Goal: Transaction & Acquisition: Purchase product/service

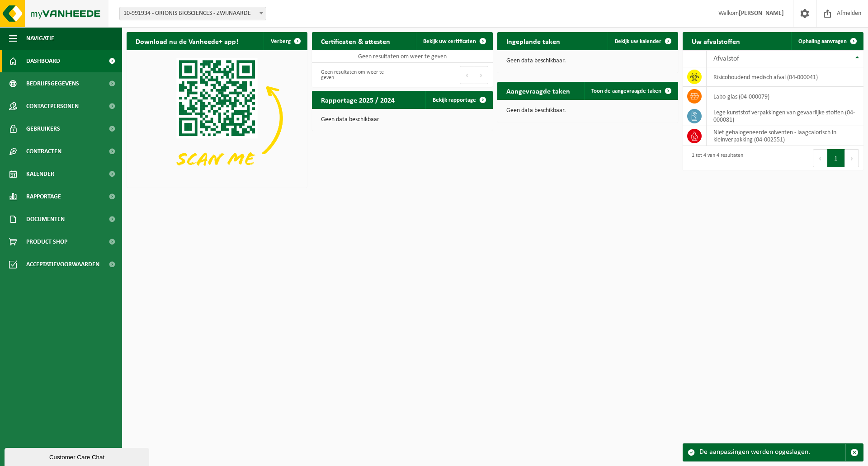
click at [63, 10] on img at bounding box center [54, 13] width 108 height 27
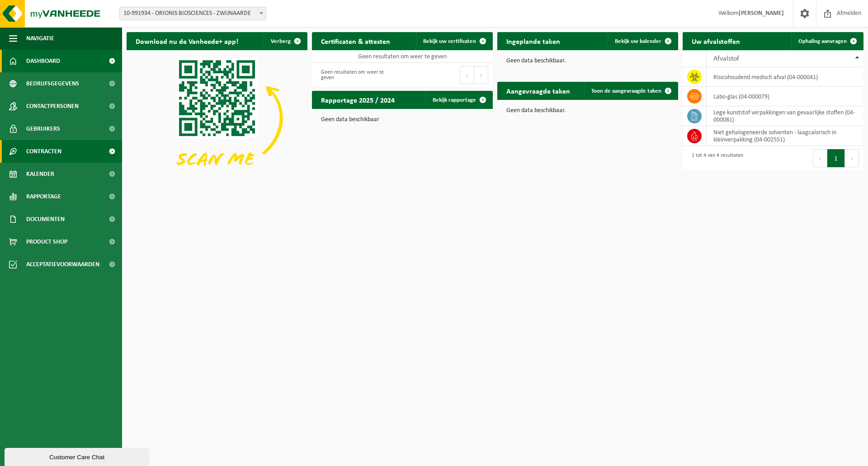
click at [51, 152] on span "Contracten" at bounding box center [43, 151] width 35 height 23
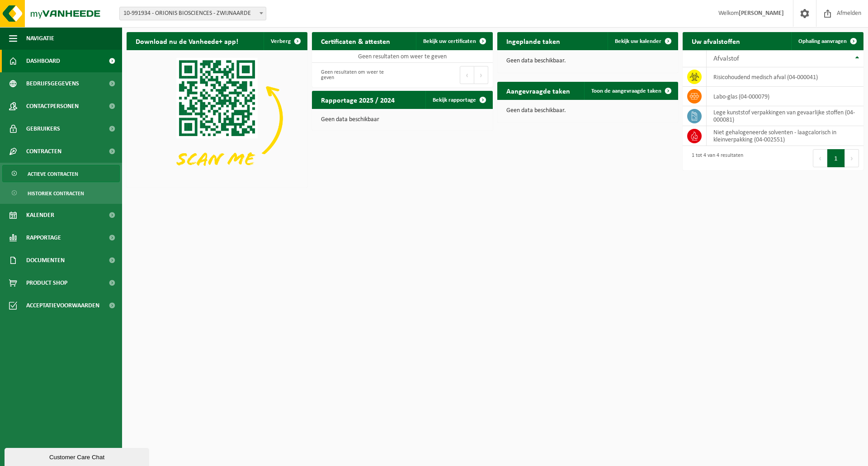
click at [56, 175] on span "Actieve contracten" at bounding box center [53, 173] width 51 height 17
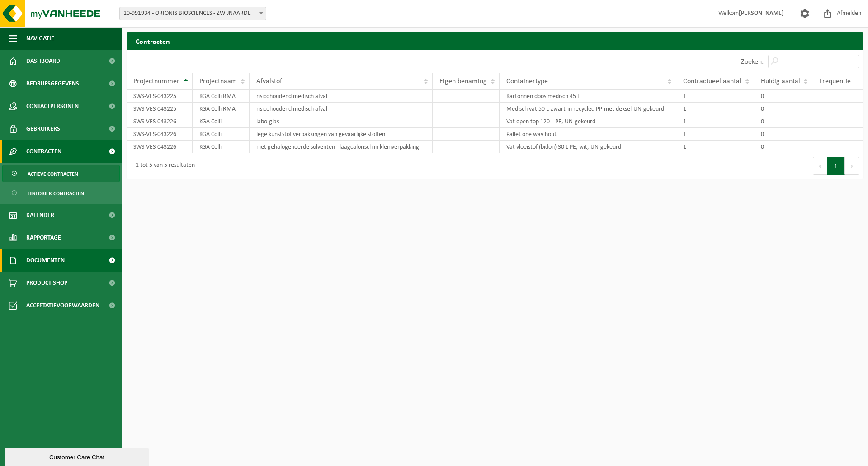
click at [54, 260] on span "Documenten" at bounding box center [45, 260] width 38 height 23
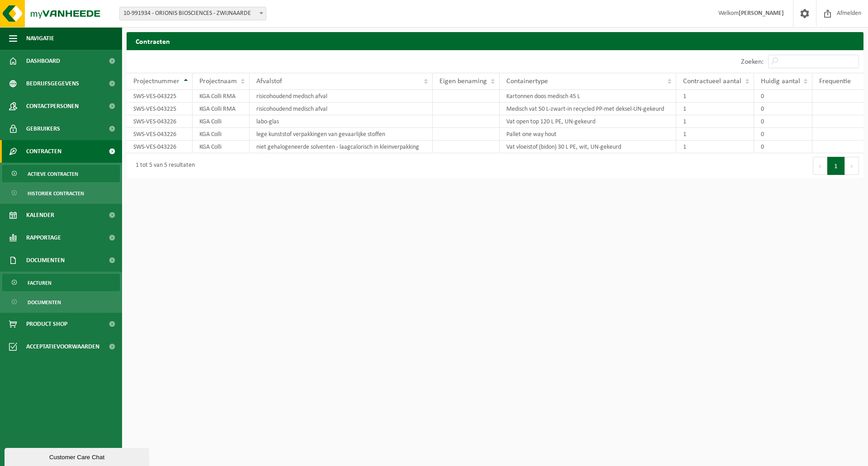
click at [43, 283] on span "Facturen" at bounding box center [40, 282] width 24 height 17
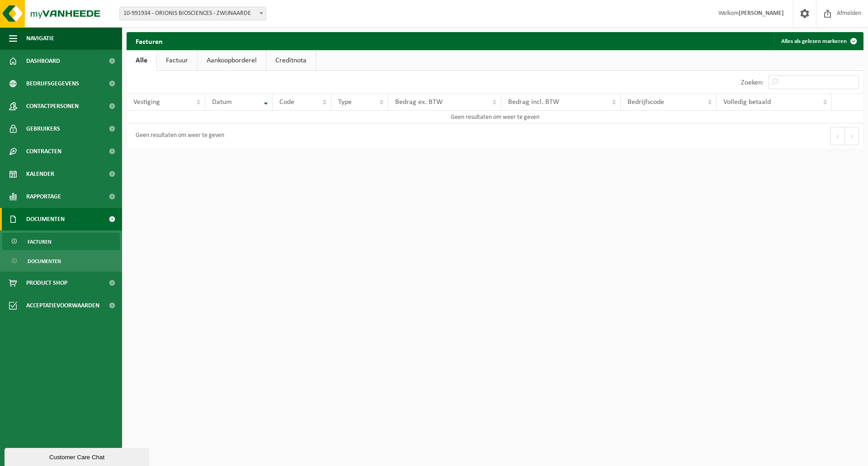
click at [50, 263] on span "Documenten" at bounding box center [44, 261] width 33 height 17
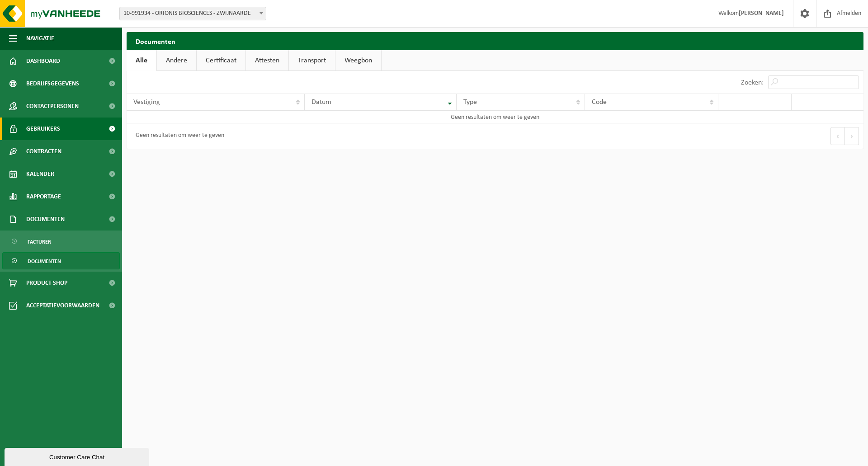
click at [53, 130] on span "Gebruikers" at bounding box center [43, 129] width 34 height 23
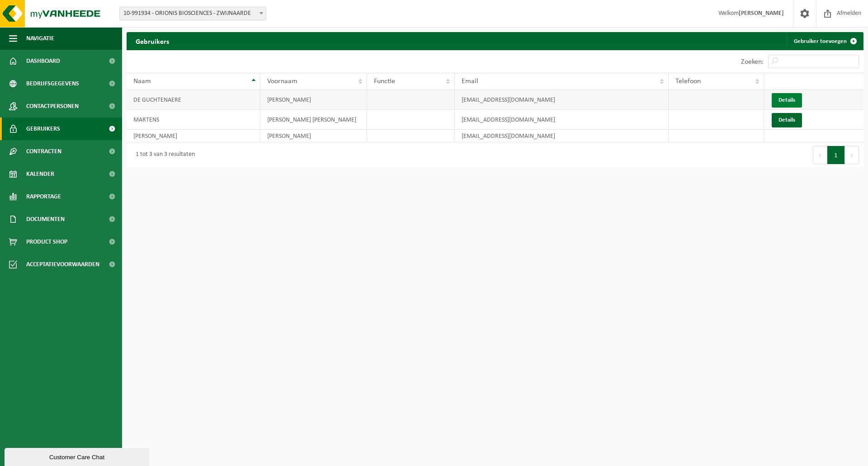
click at [794, 95] on link "Details" at bounding box center [787, 100] width 30 height 14
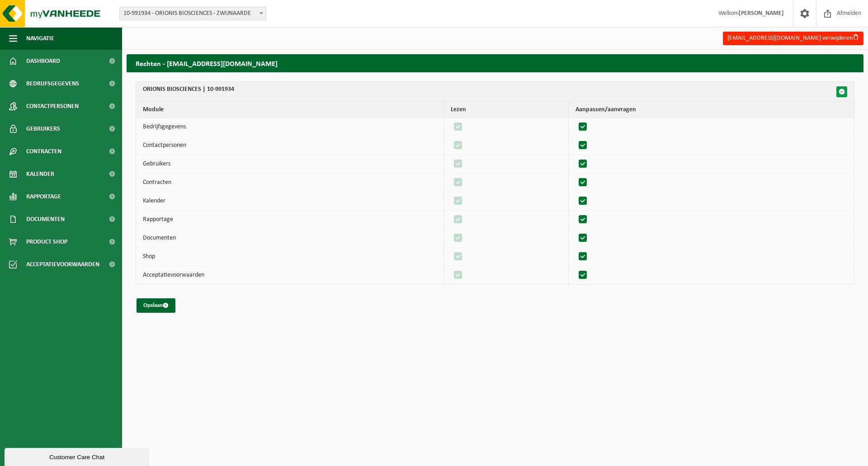
click at [839, 92] on span "button" at bounding box center [842, 92] width 6 height 6
click at [844, 92] on span "button" at bounding box center [842, 92] width 6 height 6
checkbox input "false"
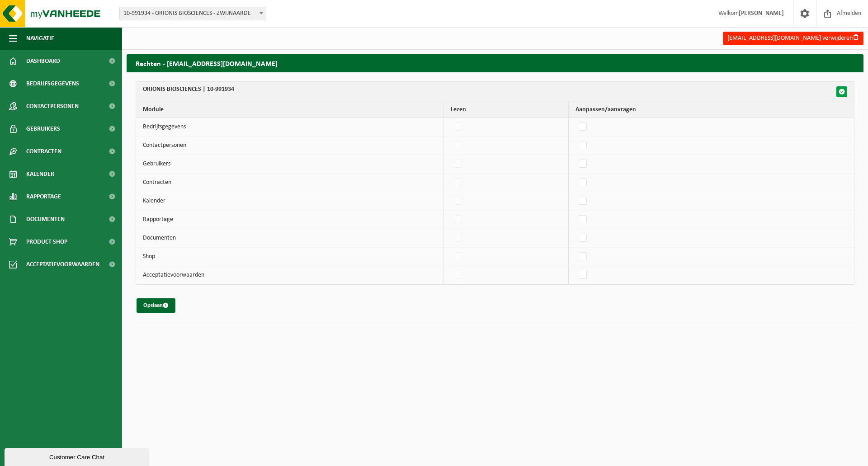
checkbox input "false"
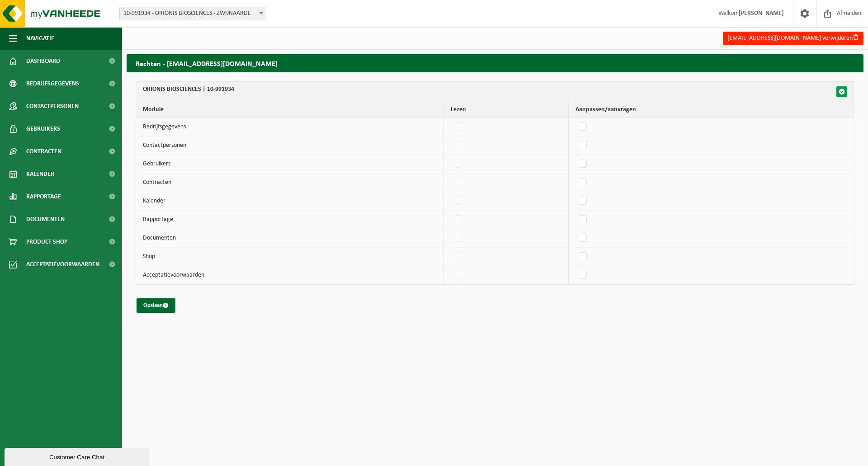
checkbox input "false"
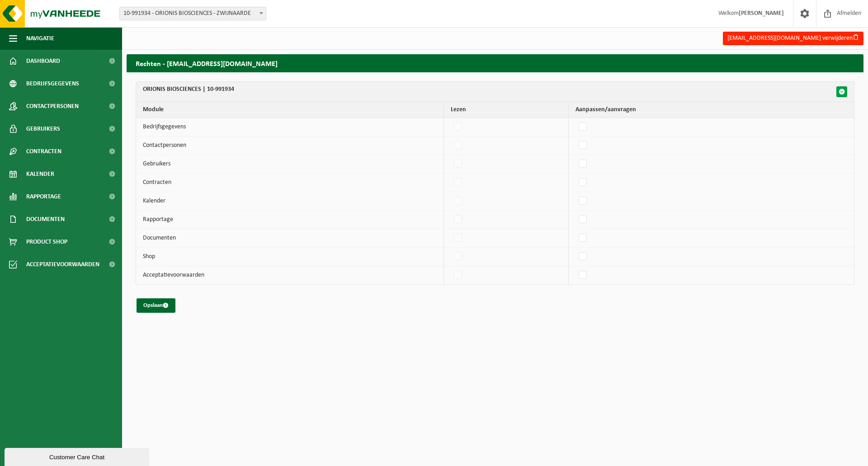
checkbox input "false"
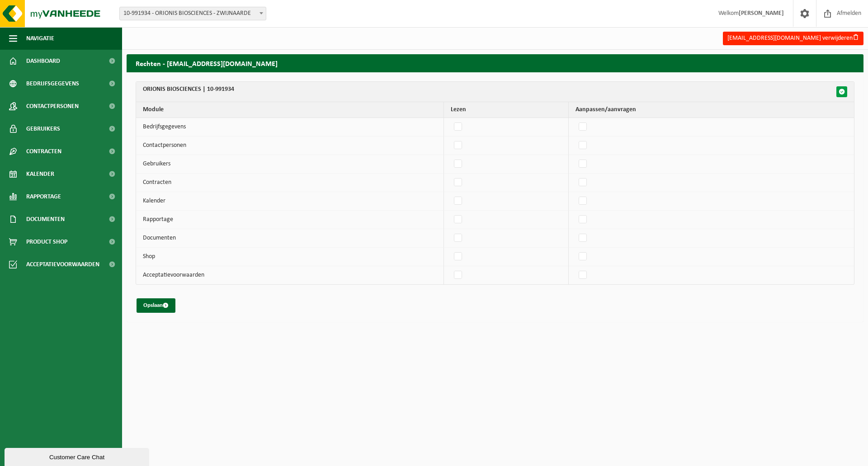
click at [843, 92] on span "button" at bounding box center [842, 92] width 6 height 6
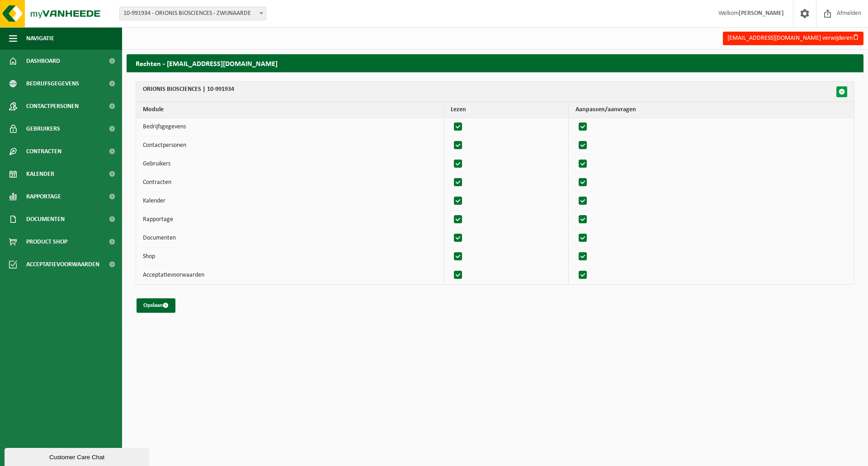
checkbox input "true"
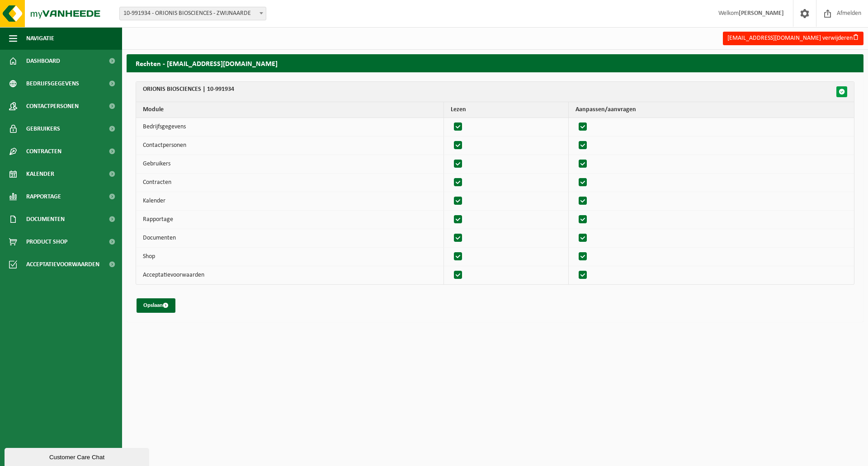
checkbox input "true"
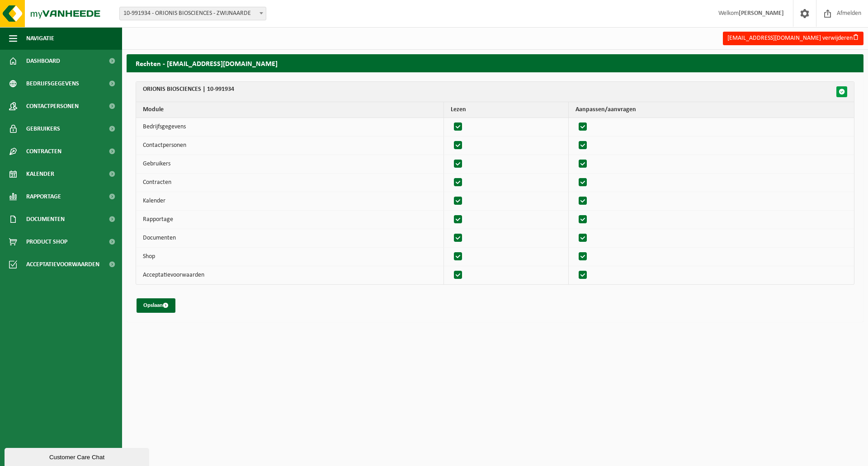
checkbox input "true"
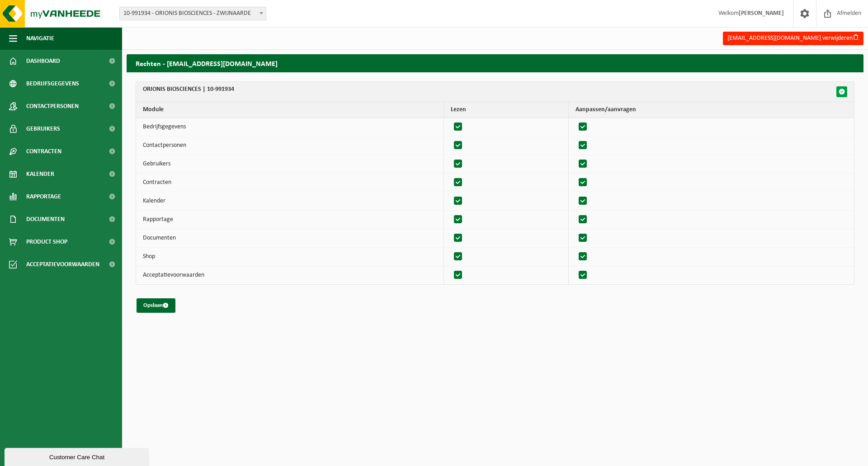
checkbox input "true"
click at [157, 304] on button "Opslaan" at bounding box center [156, 305] width 39 height 14
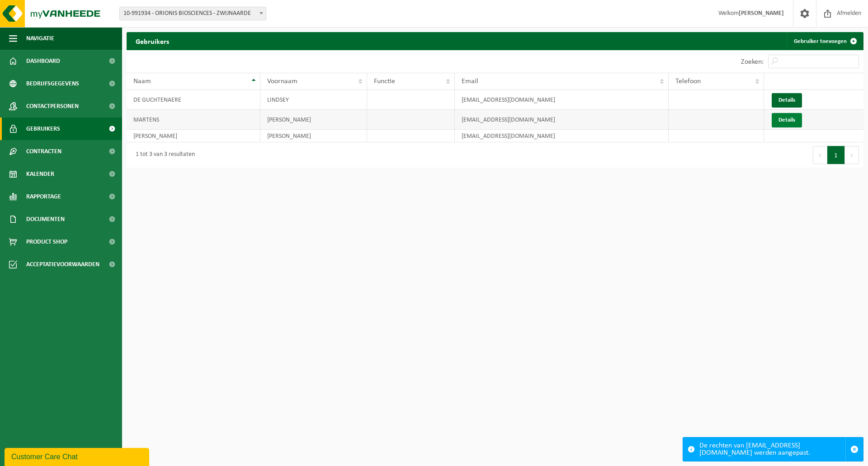
click at [784, 119] on link "Details" at bounding box center [787, 120] width 30 height 14
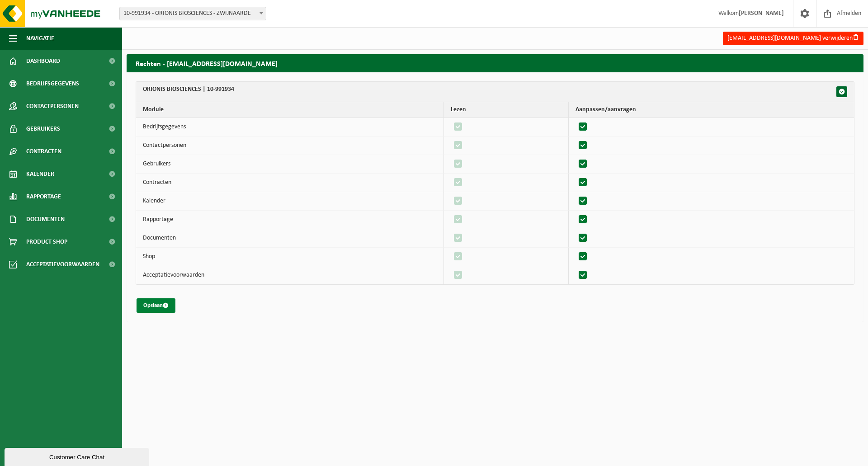
click at [152, 308] on button "Opslaan" at bounding box center [156, 305] width 39 height 14
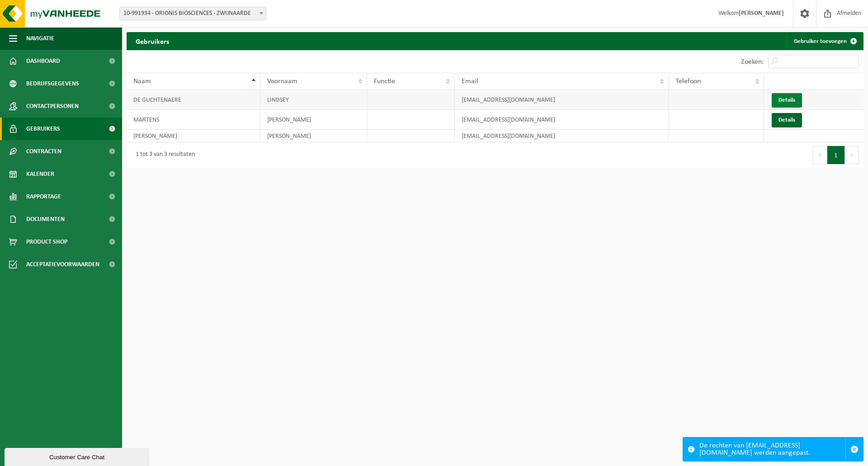
click at [788, 100] on link "Details" at bounding box center [787, 100] width 30 height 14
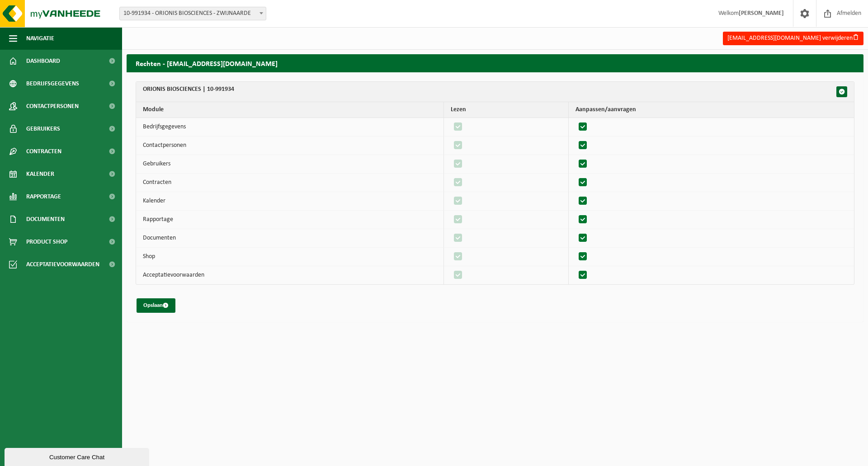
click at [207, 90] on th "ORIONIS BIOSCIENCES | 10-991934" at bounding box center [495, 92] width 718 height 20
click at [242, 15] on span "10-991934 - ORIONIS BIOSCIENCES - ZWIJNAARDE" at bounding box center [193, 13] width 146 height 13
drag, startPoint x: 207, startPoint y: 89, endPoint x: 237, endPoint y: 88, distance: 29.8
click at [237, 88] on th "ORIONIS BIOSCIENCES | 10-991934" at bounding box center [495, 92] width 718 height 20
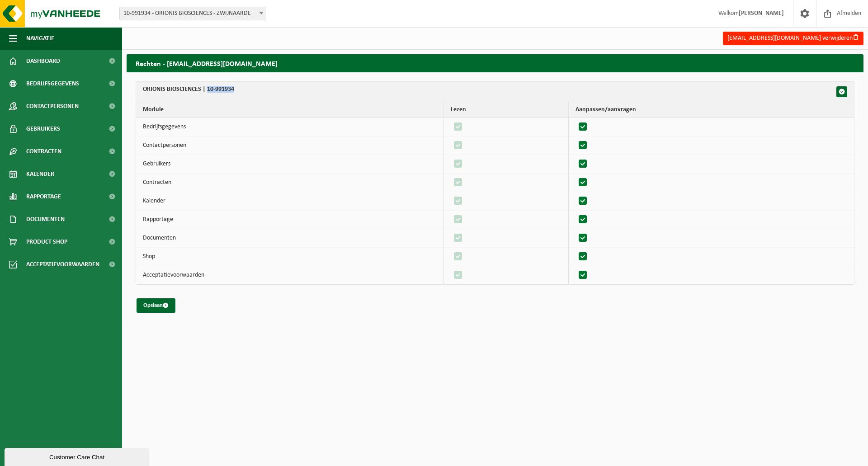
copy th "10-991934"
click at [260, 15] on span at bounding box center [261, 13] width 9 height 12
click at [287, 23] on div "Vestiging: 10-991934 - ORIONIS BIOSCIENCES - ZWIJNAARDE 10-991934 - ORIONIS BIO…" at bounding box center [434, 14] width 868 height 28
drag, startPoint x: 207, startPoint y: 88, endPoint x: 245, endPoint y: 90, distance: 38.0
click at [245, 90] on th "ORIONIS BIOSCIENCES | 10-991934" at bounding box center [495, 92] width 718 height 20
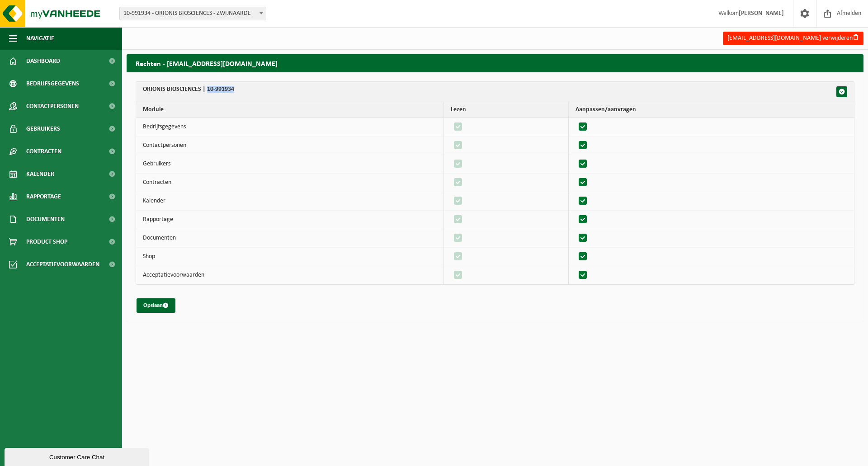
copy th "10-991934"
click at [42, 57] on span "Dashboard" at bounding box center [43, 61] width 34 height 23
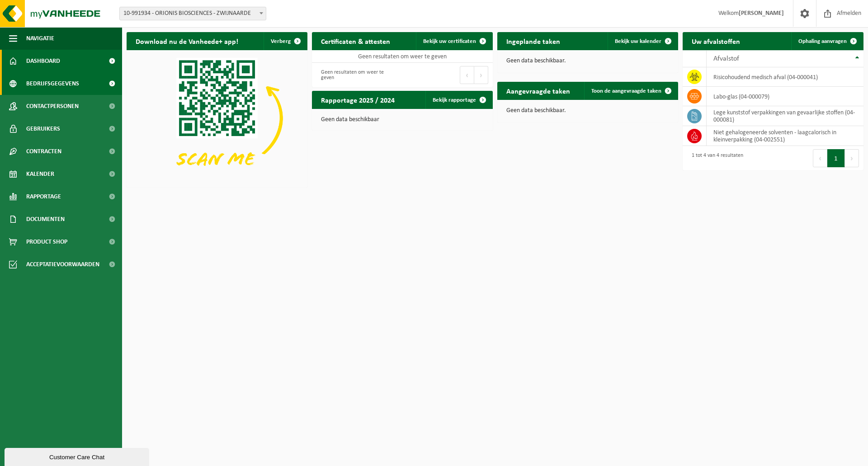
click at [59, 82] on span "Bedrijfsgegevens" at bounding box center [52, 83] width 53 height 23
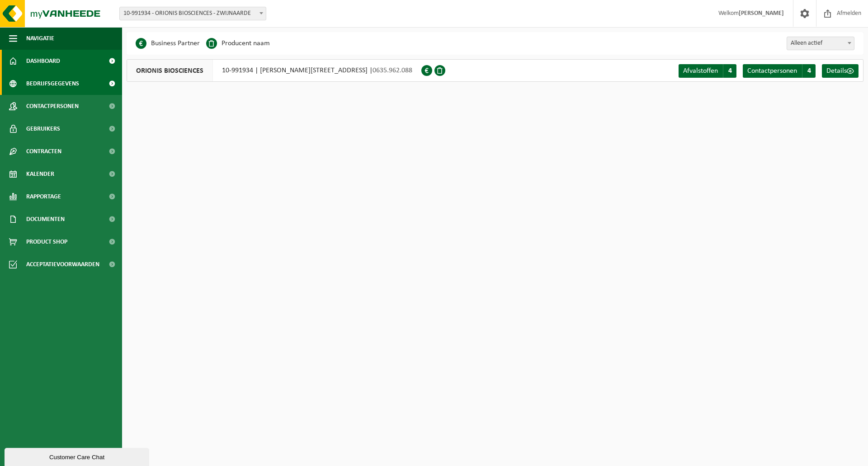
click at [58, 63] on span "Dashboard" at bounding box center [43, 61] width 34 height 23
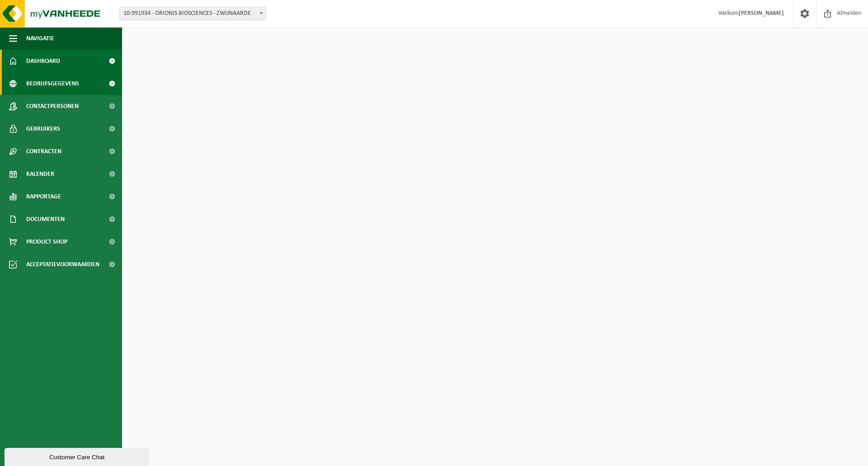
click at [58, 77] on span "Bedrijfsgegevens" at bounding box center [52, 83] width 53 height 23
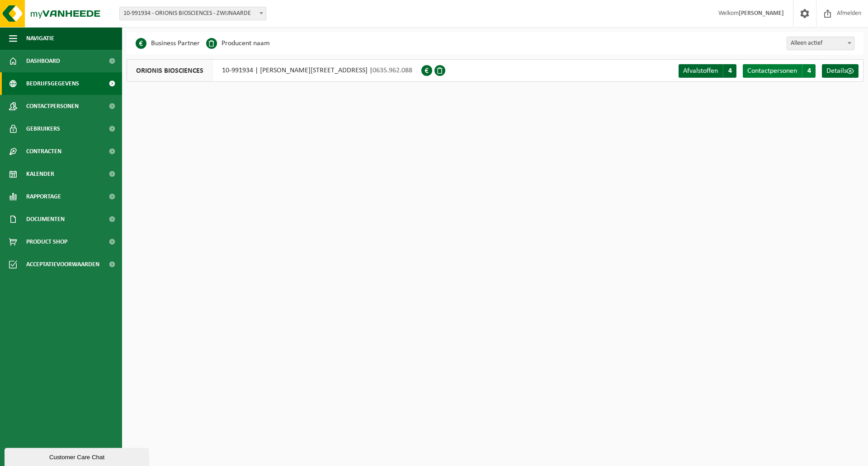
click at [777, 70] on span "Contactpersonen" at bounding box center [772, 70] width 50 height 7
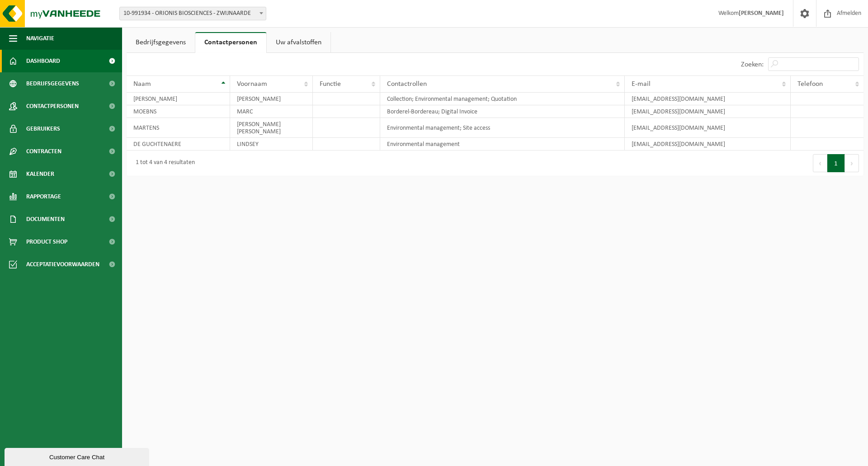
click at [47, 62] on span "Dashboard" at bounding box center [43, 61] width 34 height 23
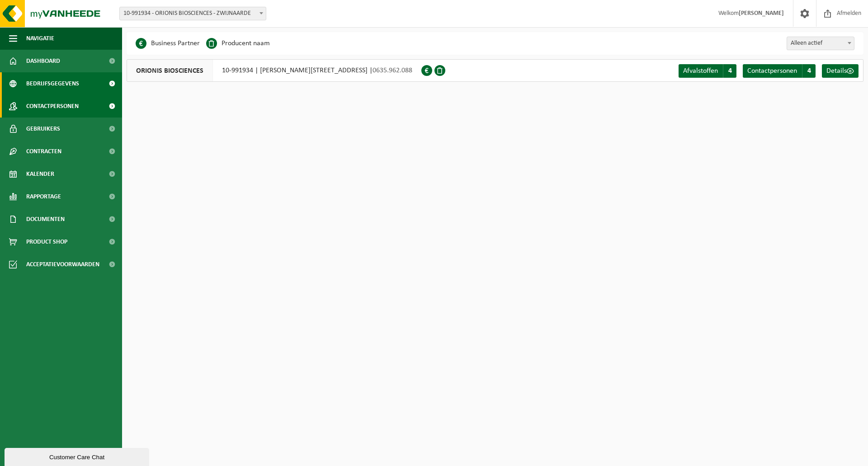
click at [61, 104] on span "Contactpersonen" at bounding box center [52, 106] width 52 height 23
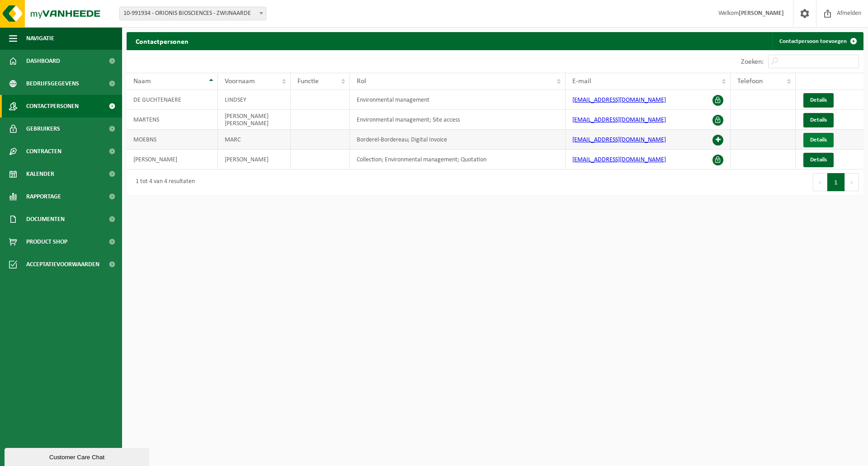
click at [817, 141] on span "Details" at bounding box center [818, 140] width 17 height 6
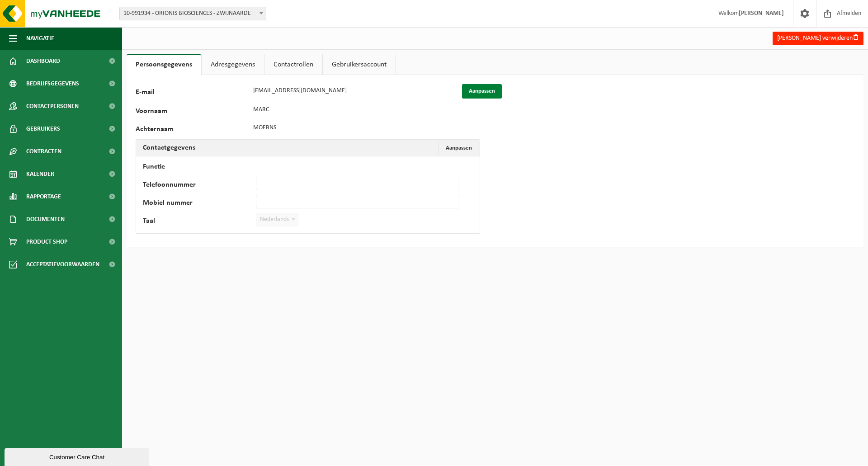
click at [480, 90] on button "Aanpassen" at bounding box center [482, 91] width 40 height 14
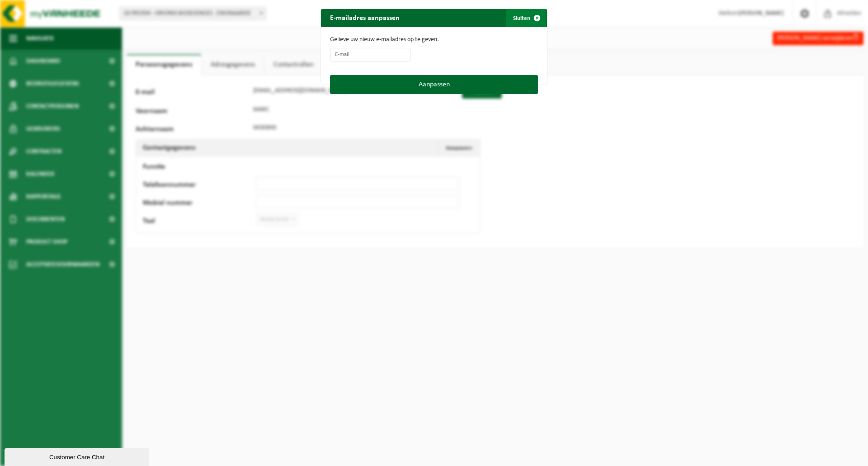
click at [536, 18] on span "button" at bounding box center [537, 18] width 18 height 18
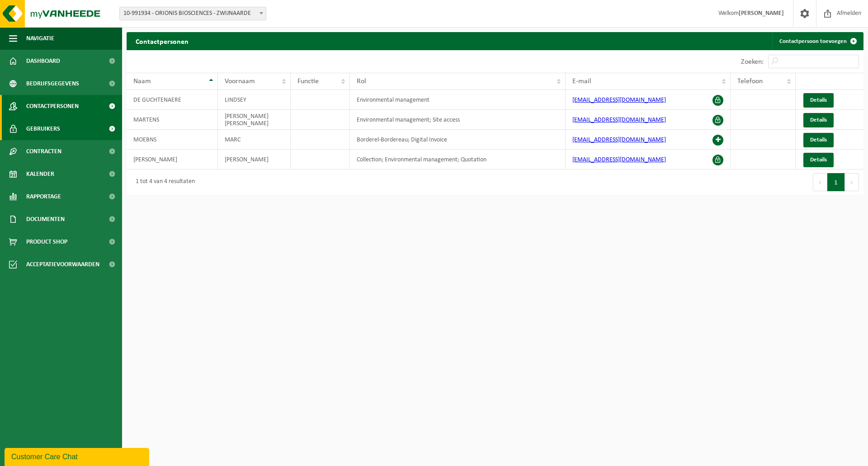
click at [56, 130] on span "Gebruikers" at bounding box center [43, 129] width 34 height 23
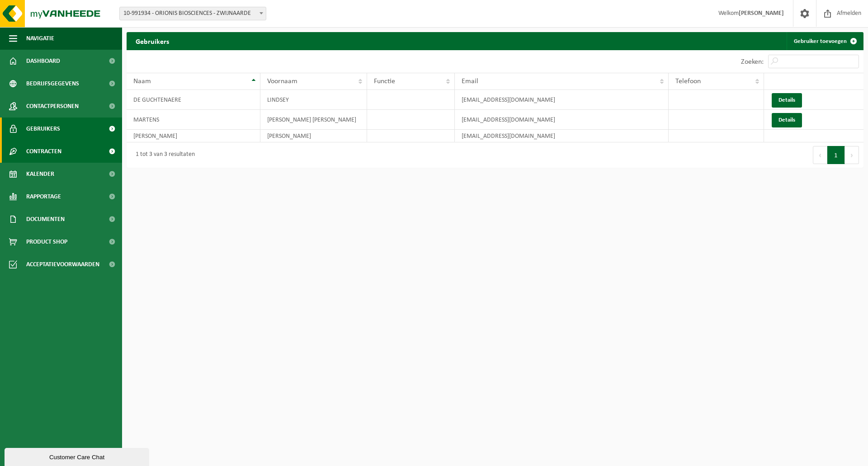
click at [53, 148] on span "Contracten" at bounding box center [43, 151] width 35 height 23
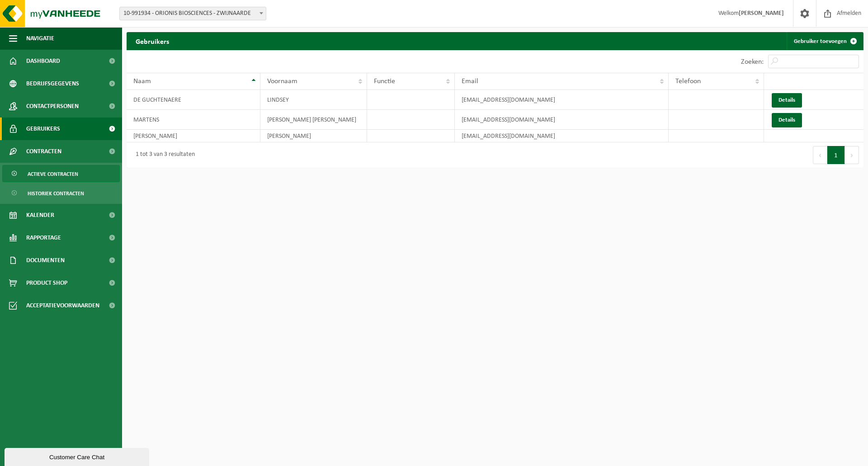
click at [58, 176] on span "Actieve contracten" at bounding box center [53, 173] width 51 height 17
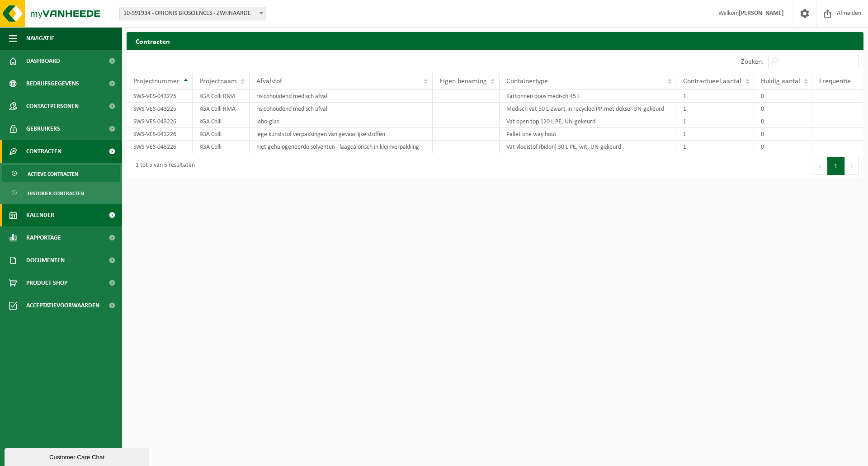
click at [72, 208] on link "Kalender" at bounding box center [61, 215] width 122 height 23
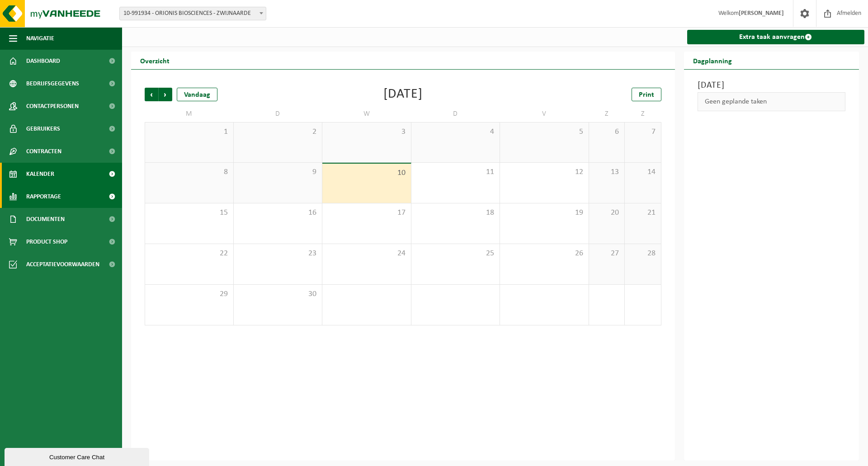
click at [71, 197] on link "Rapportage" at bounding box center [61, 196] width 122 height 23
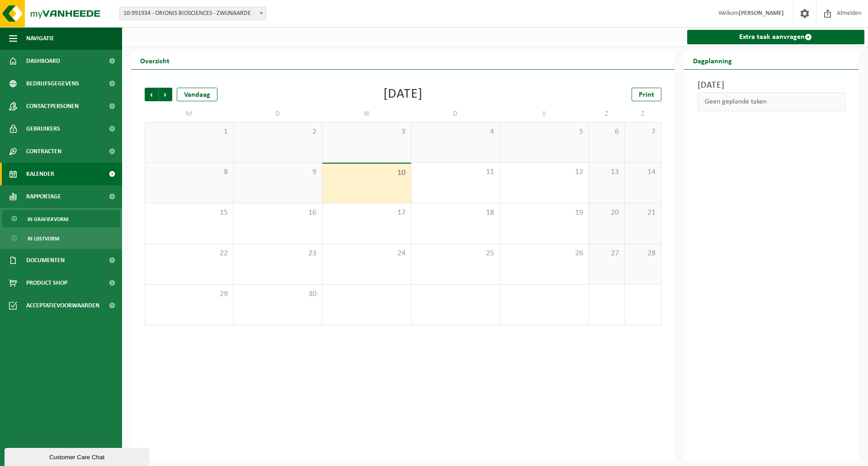
click at [75, 218] on link "In grafiekvorm" at bounding box center [61, 218] width 118 height 17
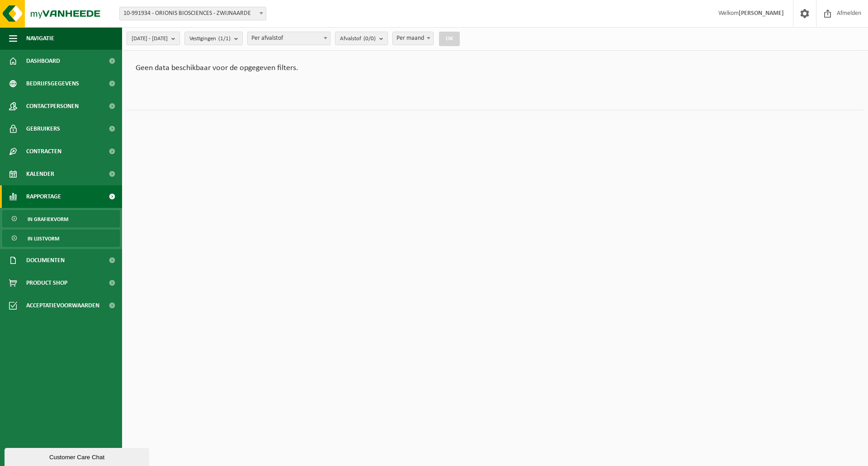
click at [71, 237] on link "In lijstvorm" at bounding box center [61, 238] width 118 height 17
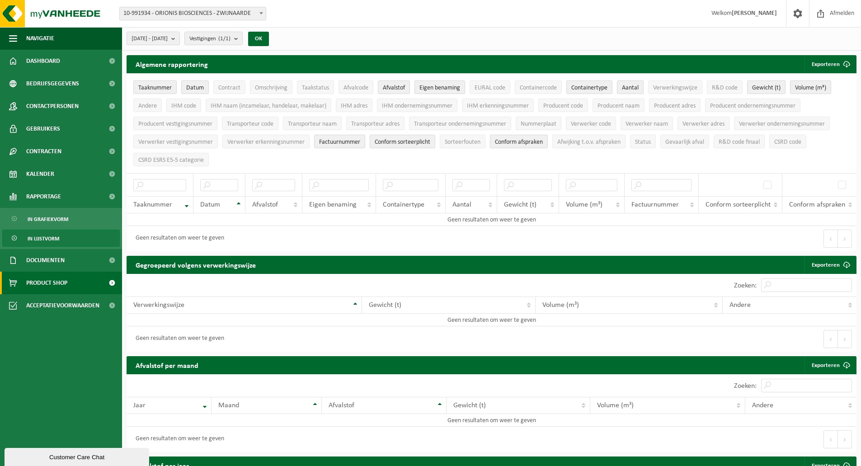
click at [63, 280] on span "Product Shop" at bounding box center [46, 283] width 41 height 23
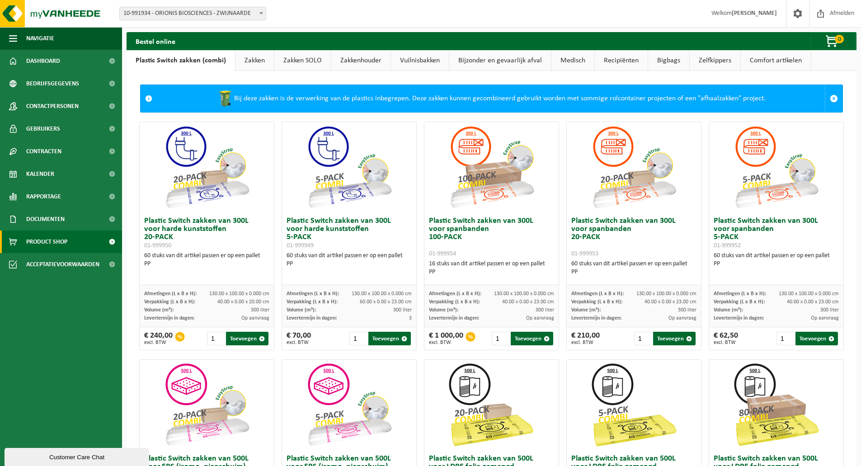
click at [413, 64] on link "Vuilnisbakken" at bounding box center [420, 60] width 58 height 21
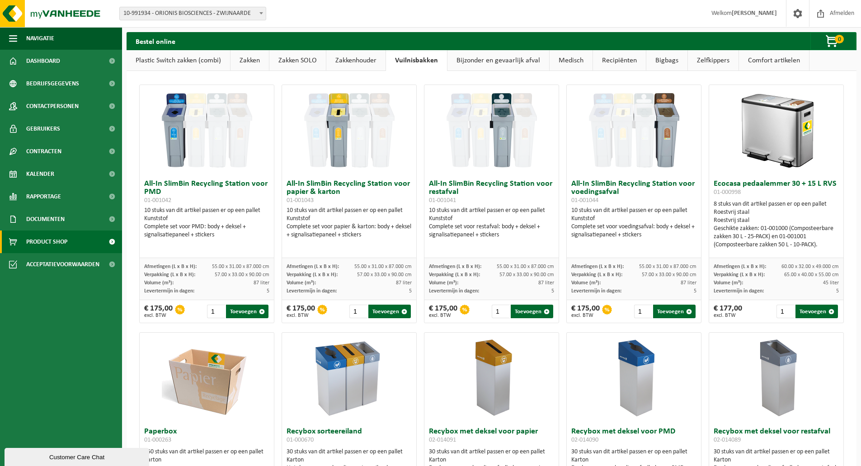
click at [480, 63] on link "Bijzonder en gevaarlijk afval" at bounding box center [499, 60] width 102 height 21
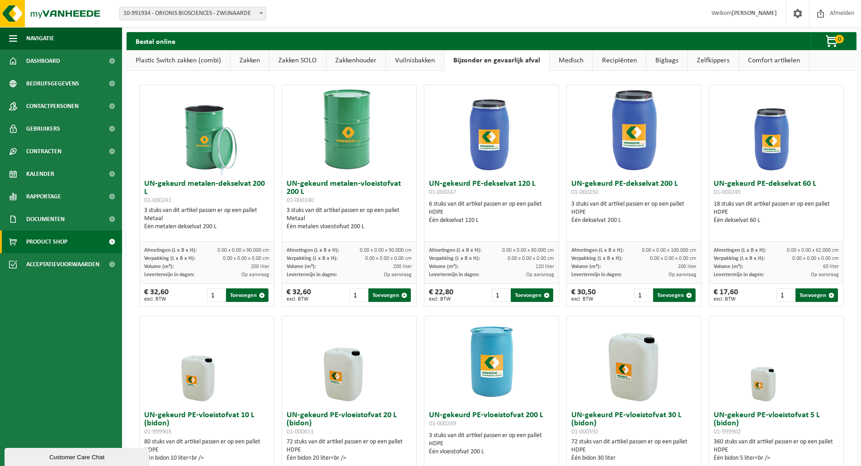
click at [629, 61] on link "Recipiënten" at bounding box center [619, 60] width 53 height 21
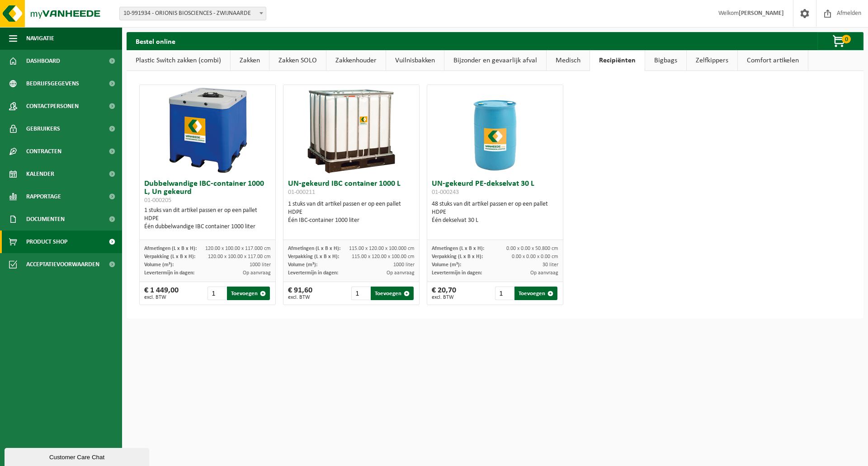
click at [247, 61] on link "Zakken" at bounding box center [250, 60] width 38 height 21
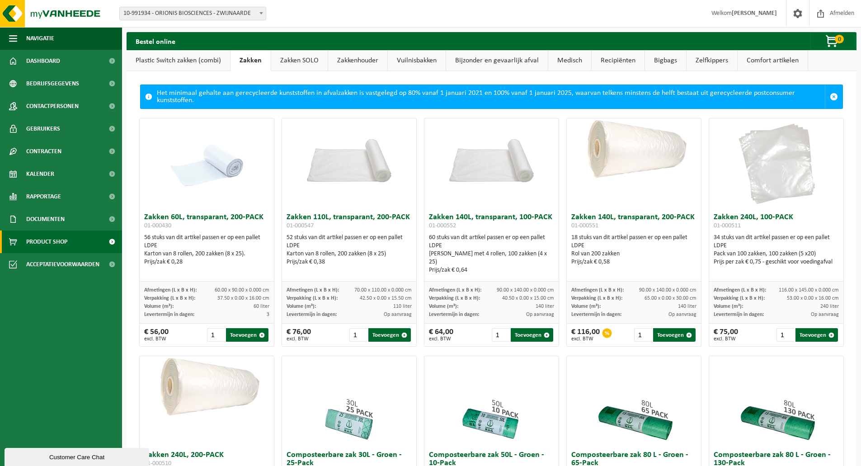
click at [309, 58] on link "Zakken SOLO" at bounding box center [299, 60] width 57 height 21
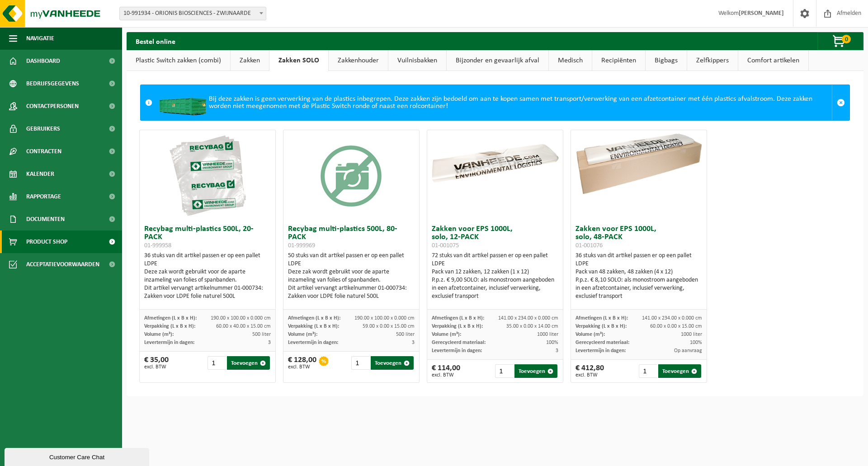
click at [354, 58] on link "Zakkenhouder" at bounding box center [358, 60] width 59 height 21
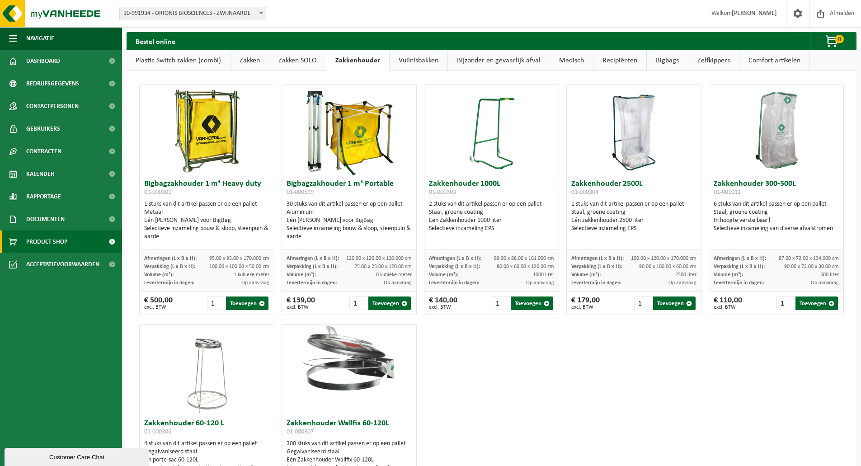
click at [419, 63] on link "Vuilnisbakken" at bounding box center [419, 60] width 58 height 21
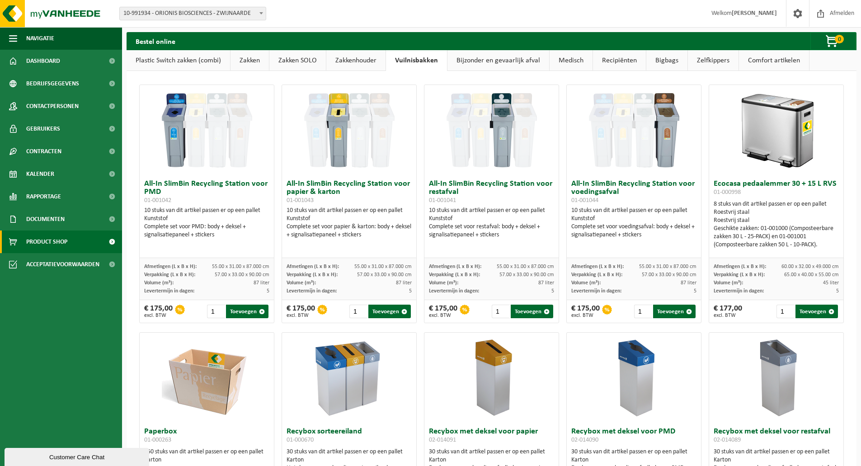
click at [497, 55] on link "Bijzonder en gevaarlijk afval" at bounding box center [499, 60] width 102 height 21
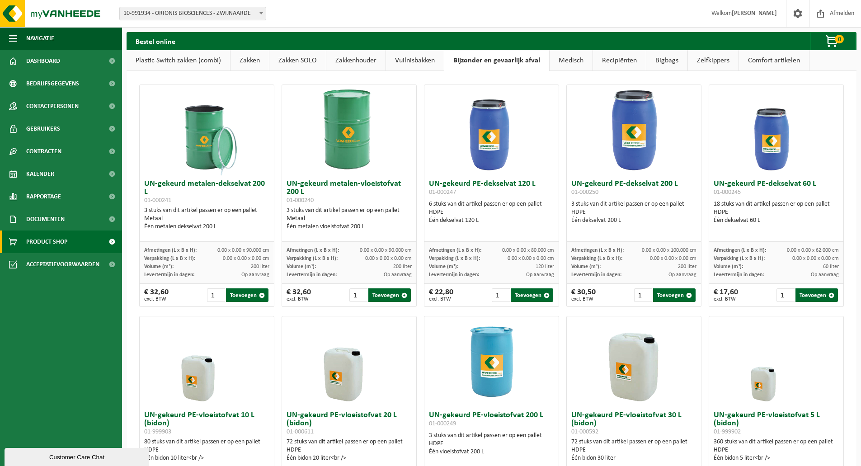
click at [569, 59] on link "Medisch" at bounding box center [571, 60] width 43 height 21
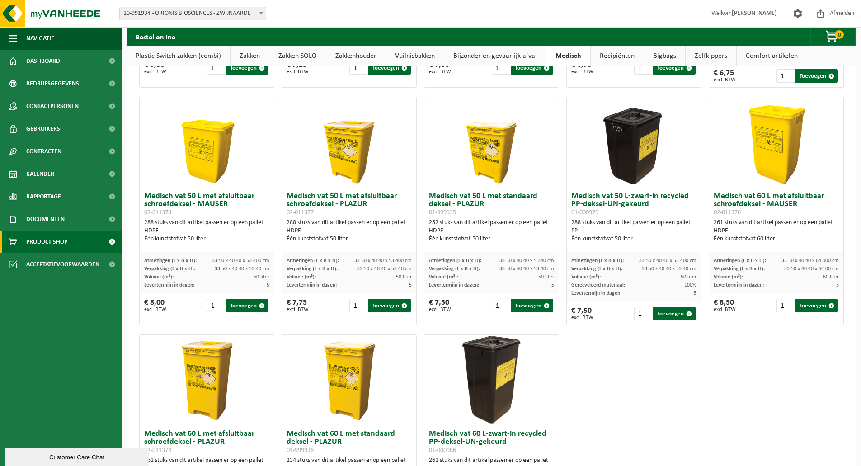
scroll to position [226, 0]
